Goal: Information Seeking & Learning: Learn about a topic

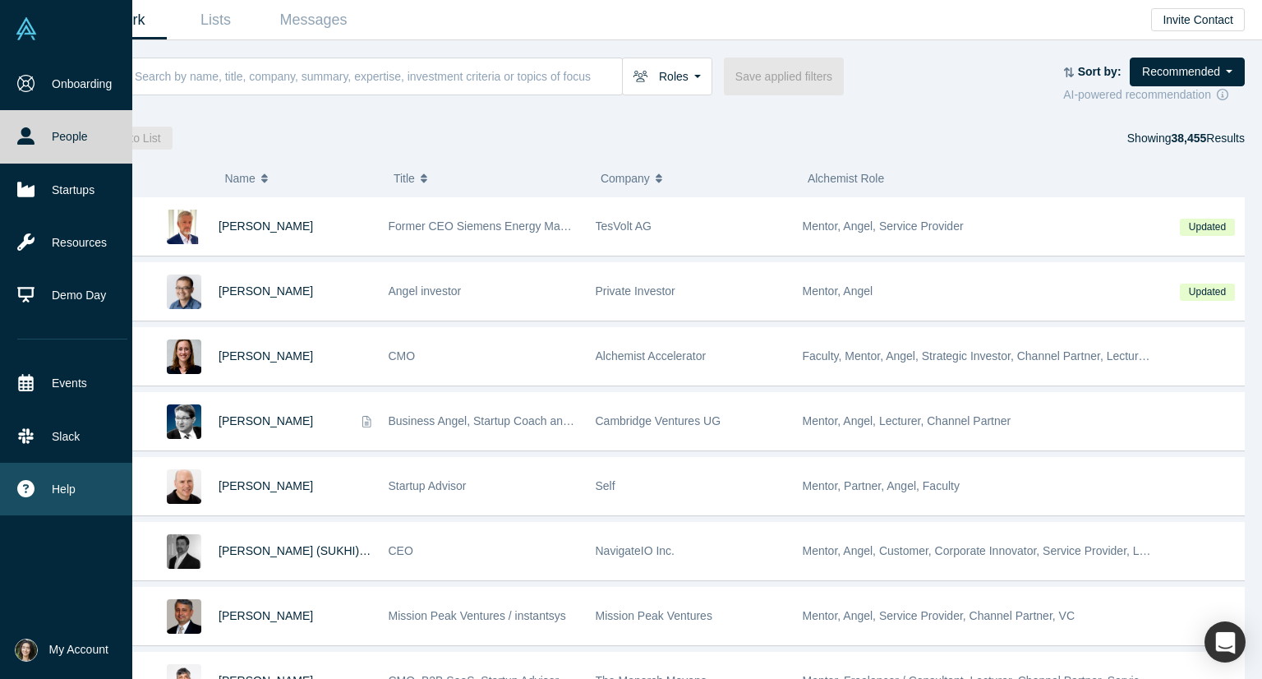
click at [80, 465] on button "Help" at bounding box center [72, 489] width 145 height 53
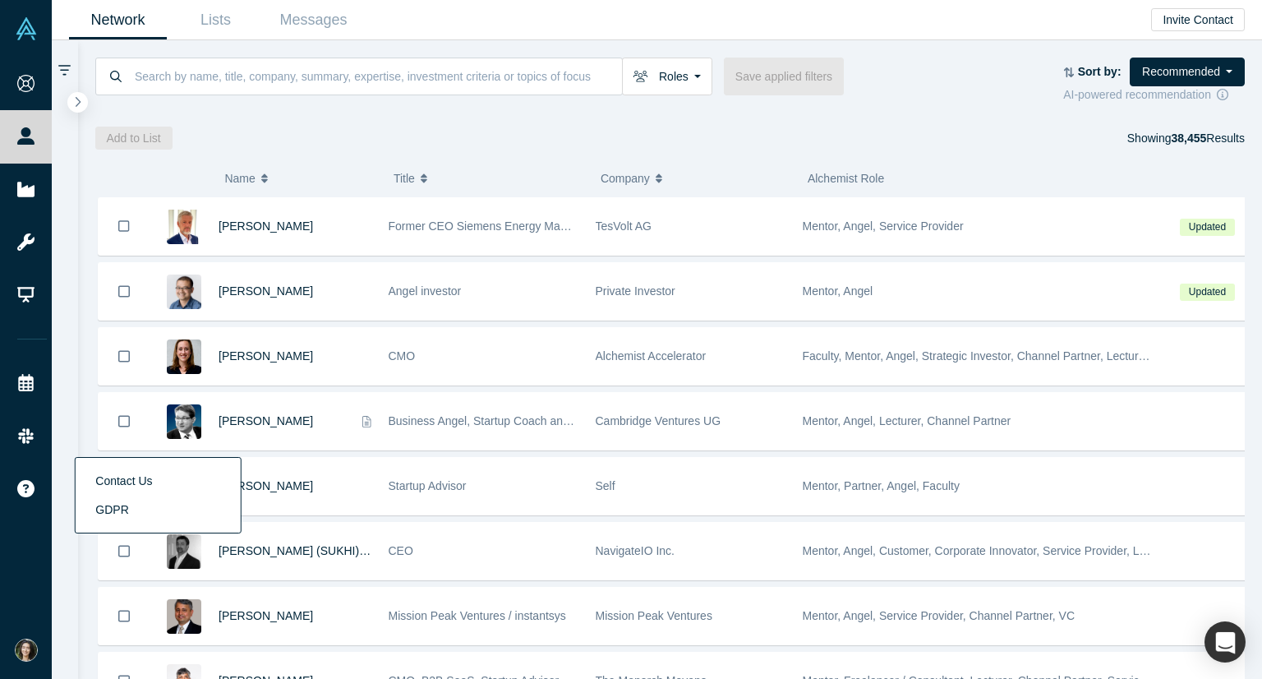
click at [901, 58] on div "Roles Founders Faculty Mentors Alumni Mentor Angels VCs Corporate Innovator Ser…" at bounding box center [579, 77] width 969 height 38
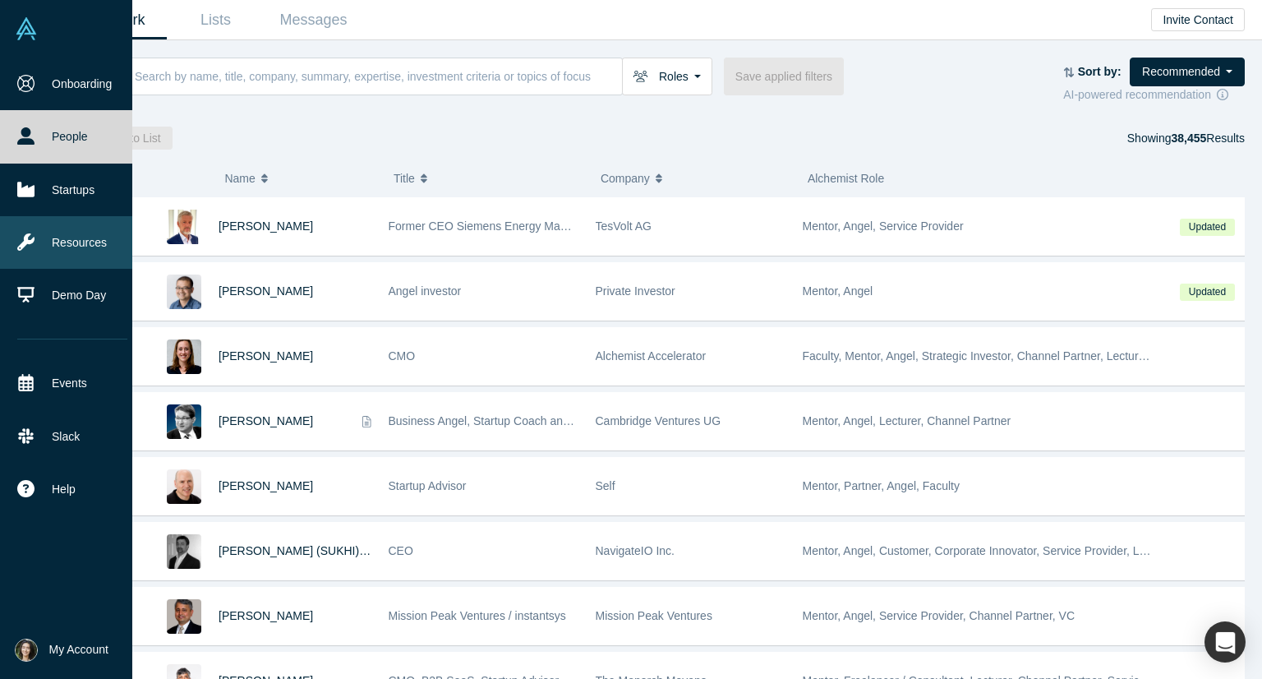
click at [66, 243] on link "Resources" at bounding box center [72, 242] width 145 height 53
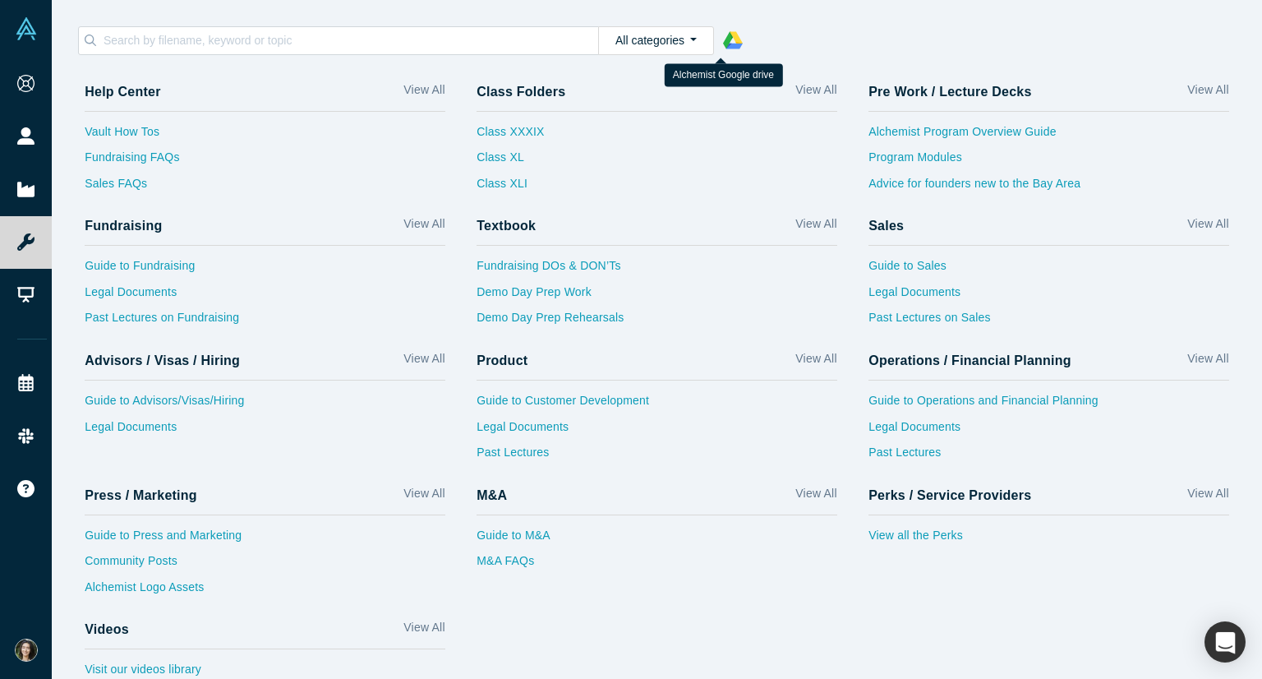
click at [723, 36] on polygon at bounding box center [728, 39] width 10 height 17
click at [730, 38] on polygon at bounding box center [736, 38] width 13 height 14
click at [187, 270] on link "Guide to Fundraising" at bounding box center [265, 270] width 361 height 26
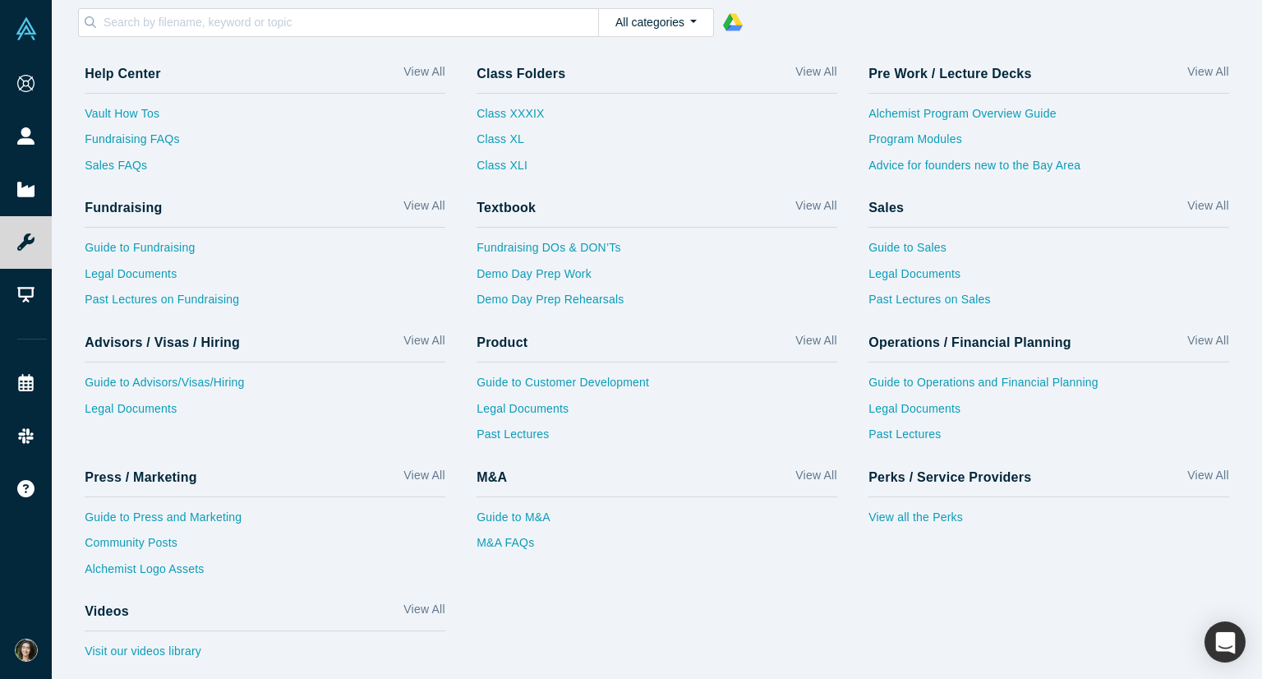
scroll to position [22, 0]
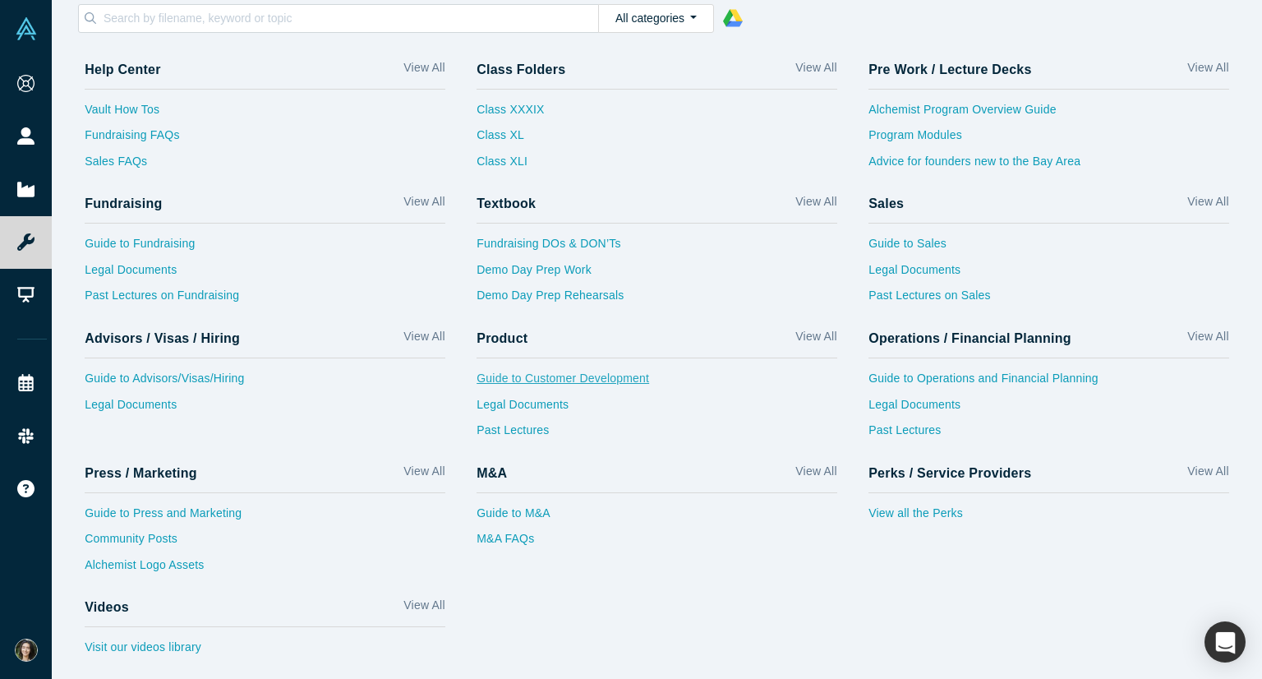
click at [533, 374] on link "Guide to Customer Development" at bounding box center [657, 383] width 361 height 26
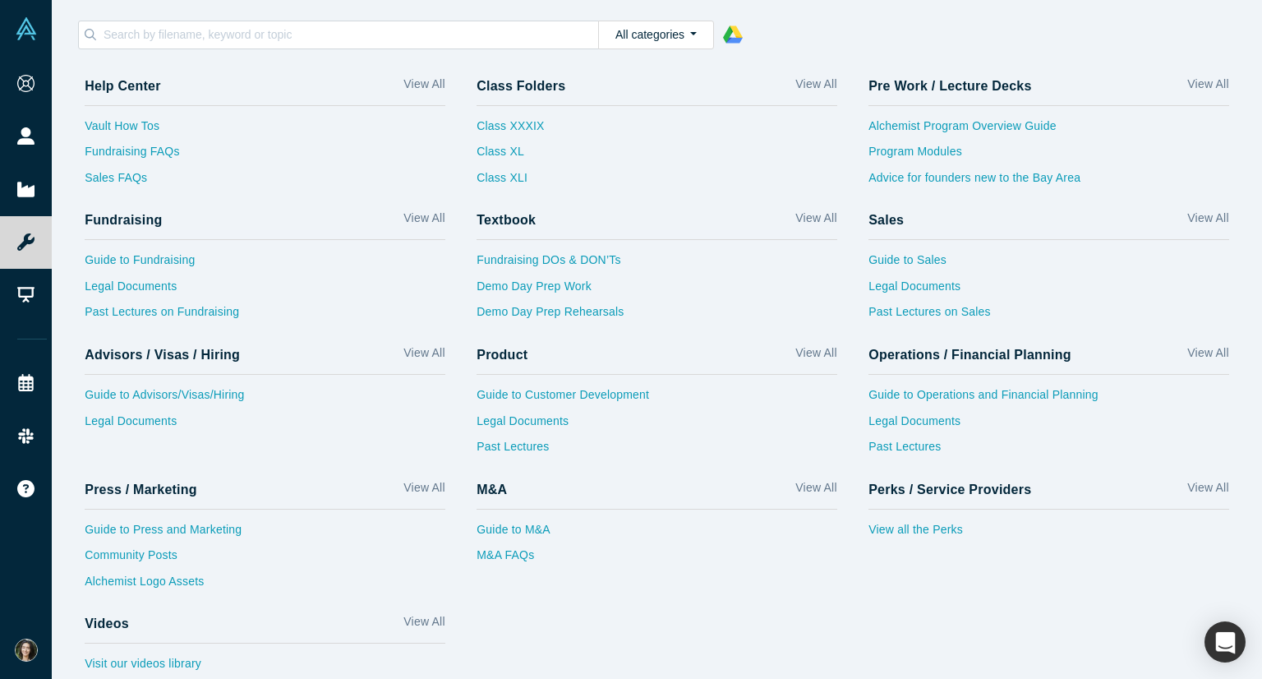
scroll to position [0, 0]
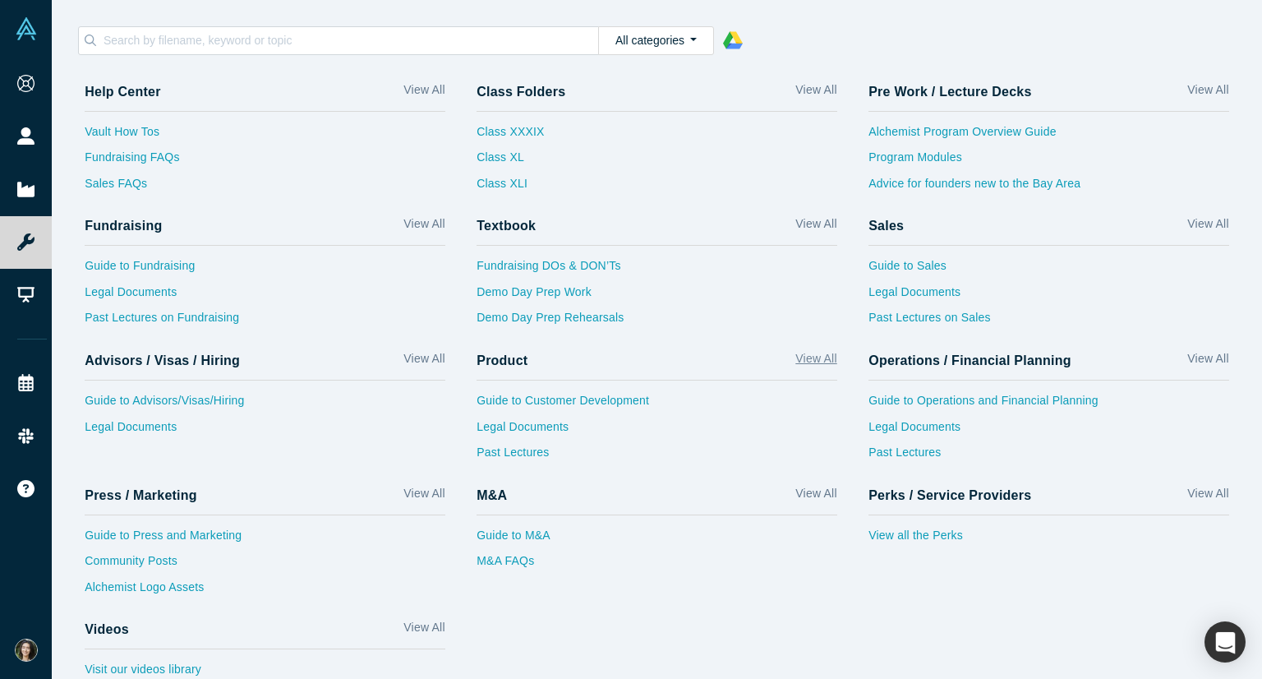
click at [806, 353] on link "View All" at bounding box center [815, 362] width 41 height 24
click at [812, 90] on link "View All" at bounding box center [815, 93] width 41 height 24
click at [901, 260] on link "Guide to Sales" at bounding box center [1049, 270] width 361 height 26
click at [369, 43] on input at bounding box center [350, 40] width 496 height 21
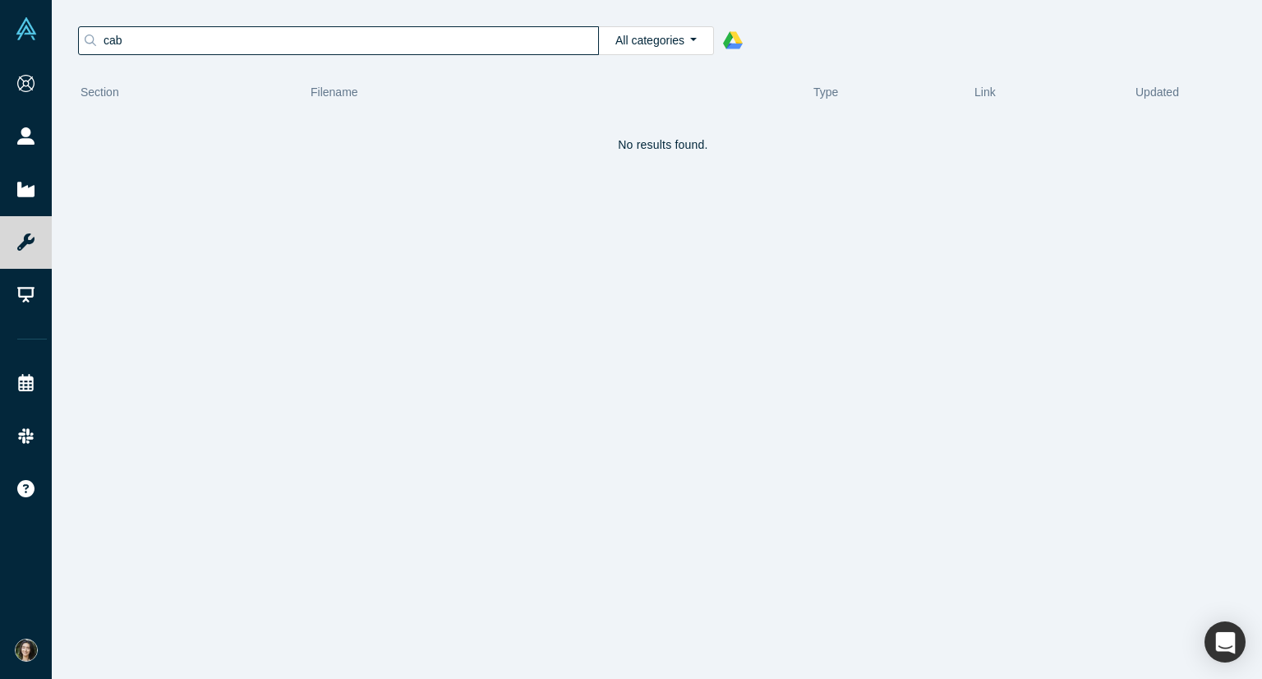
type input "cab"
click at [634, 41] on button "All categories" at bounding box center [656, 40] width 116 height 29
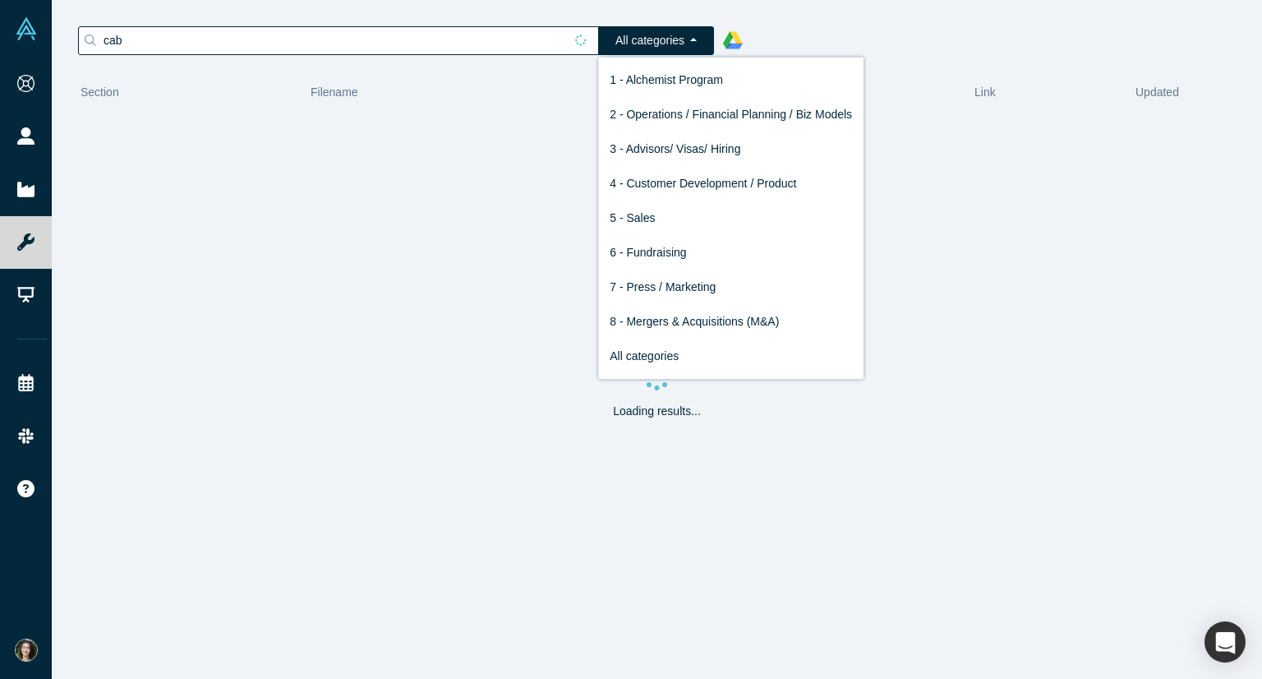
click at [679, 7] on div "cab All categories 1 - Alchemist Program 2 - Operations / Financial Planning / …" at bounding box center [657, 31] width 1210 height 63
